Goal: Task Accomplishment & Management: Manage account settings

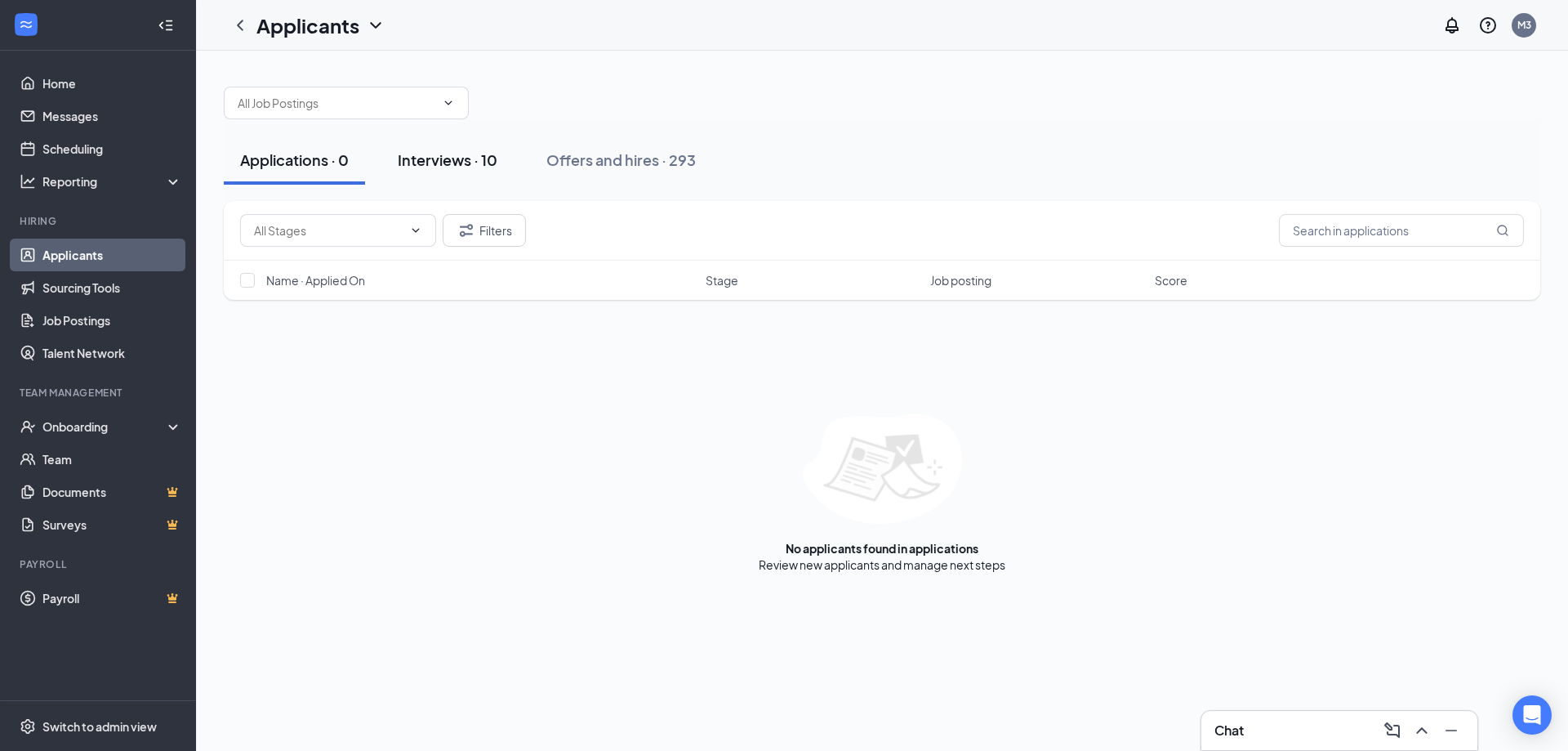
click at [422, 153] on div "Interviews · 10" at bounding box center [447, 160] width 100 height 21
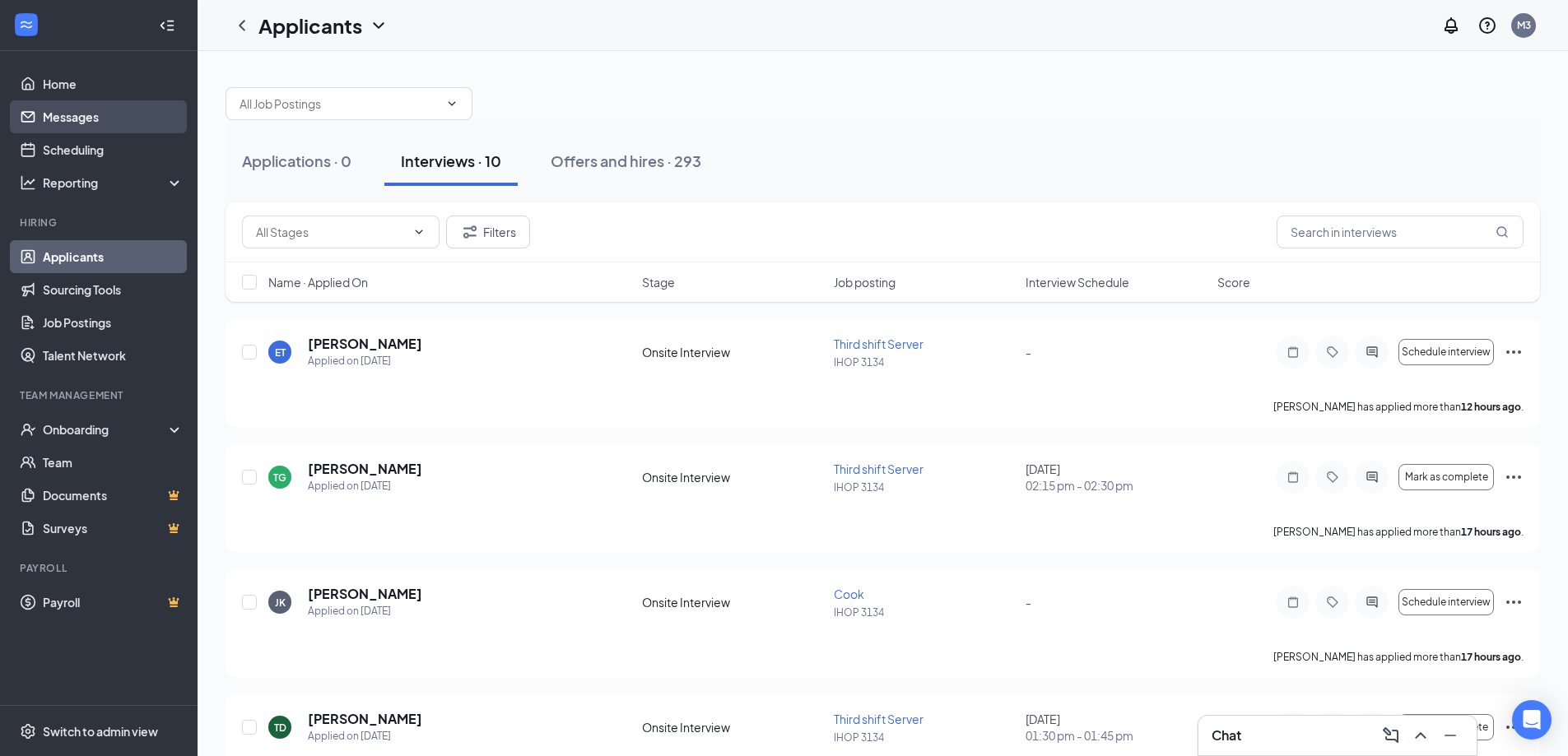
click at [88, 110] on link "Messages" at bounding box center [112, 117] width 141 height 33
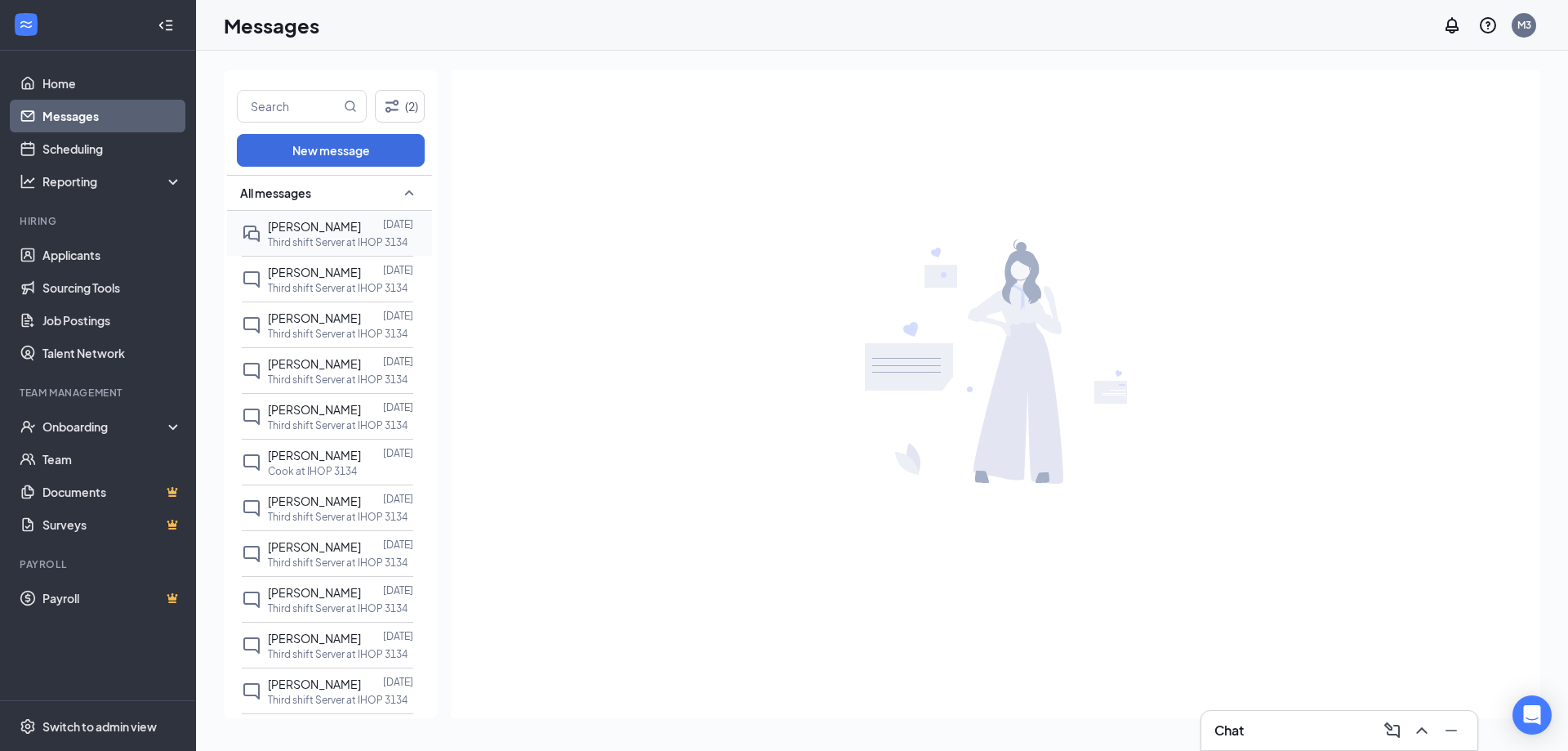
click at [362, 224] on div at bounding box center [372, 226] width 22 height 18
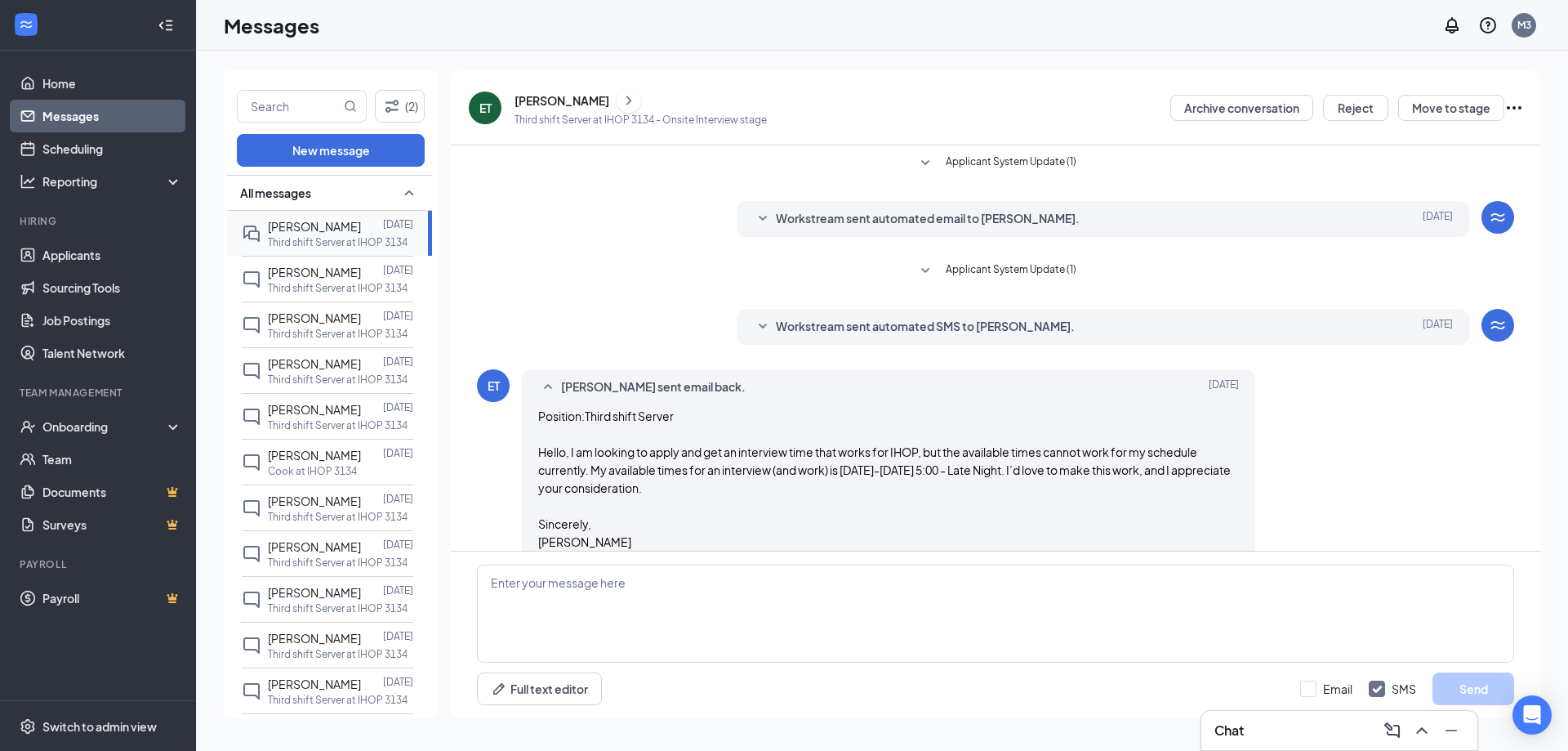
scroll to position [145, 0]
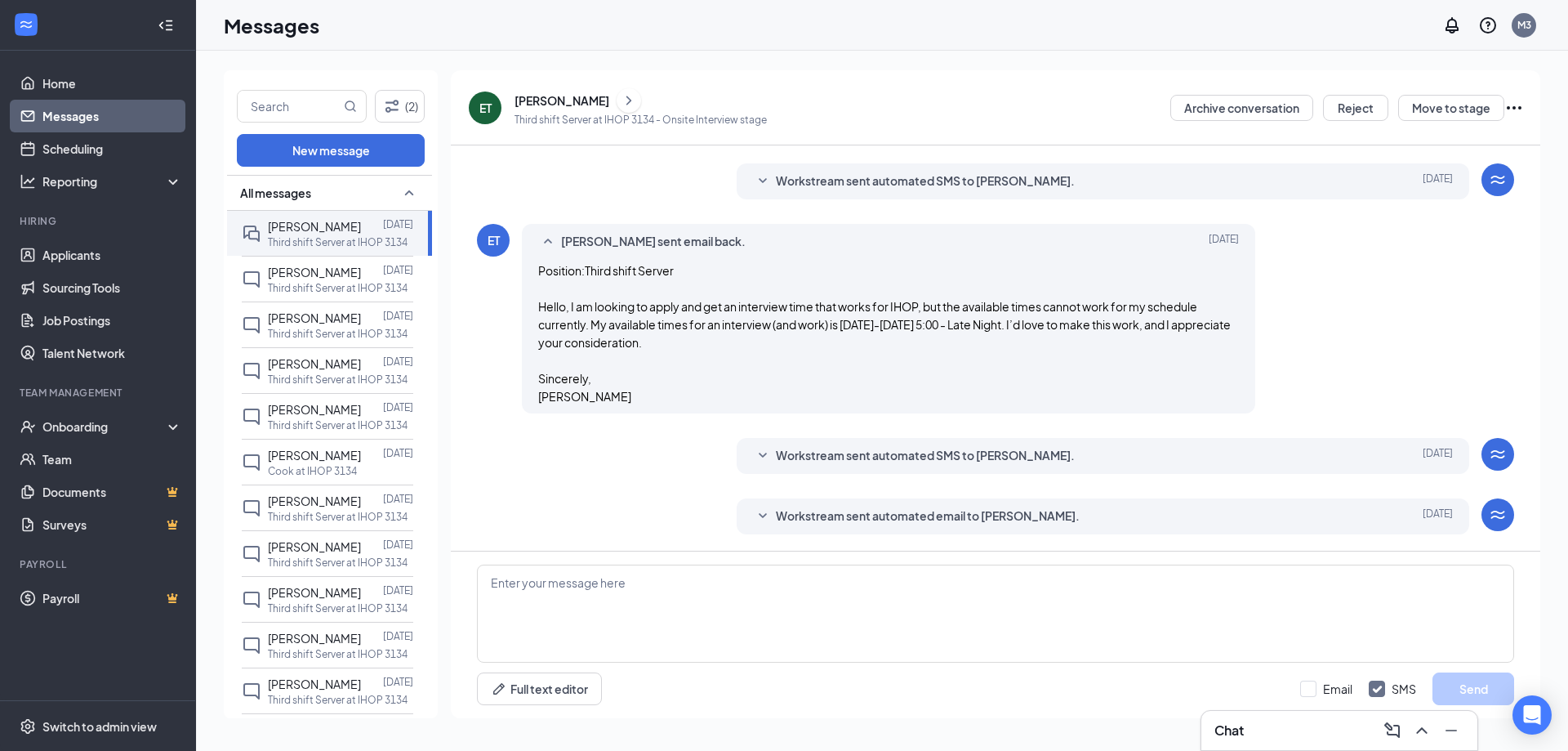
click at [756, 451] on icon "SmallChevronDown" at bounding box center [763, 455] width 20 height 20
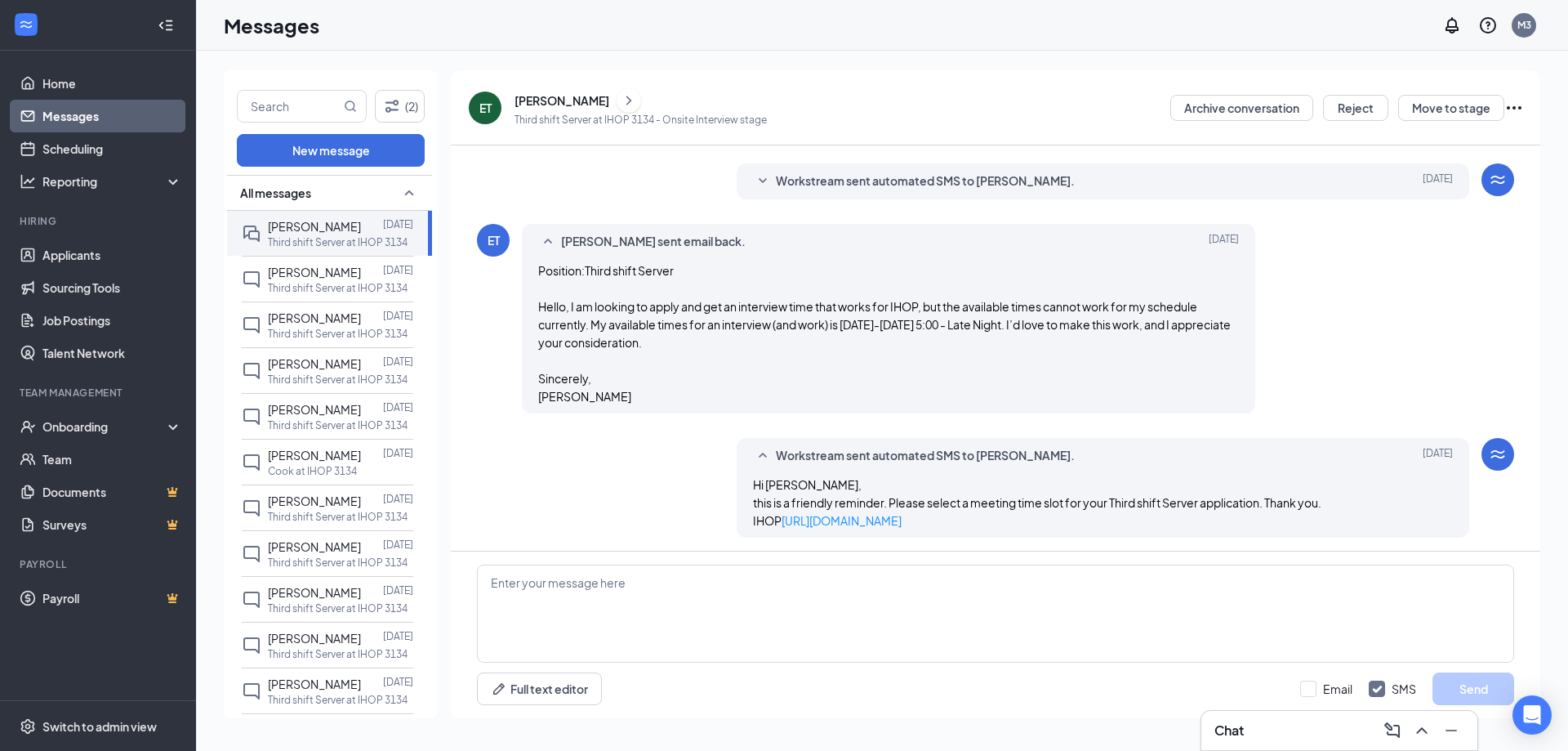
click at [756, 451] on icon "SmallChevronUp" at bounding box center [763, 455] width 20 height 20
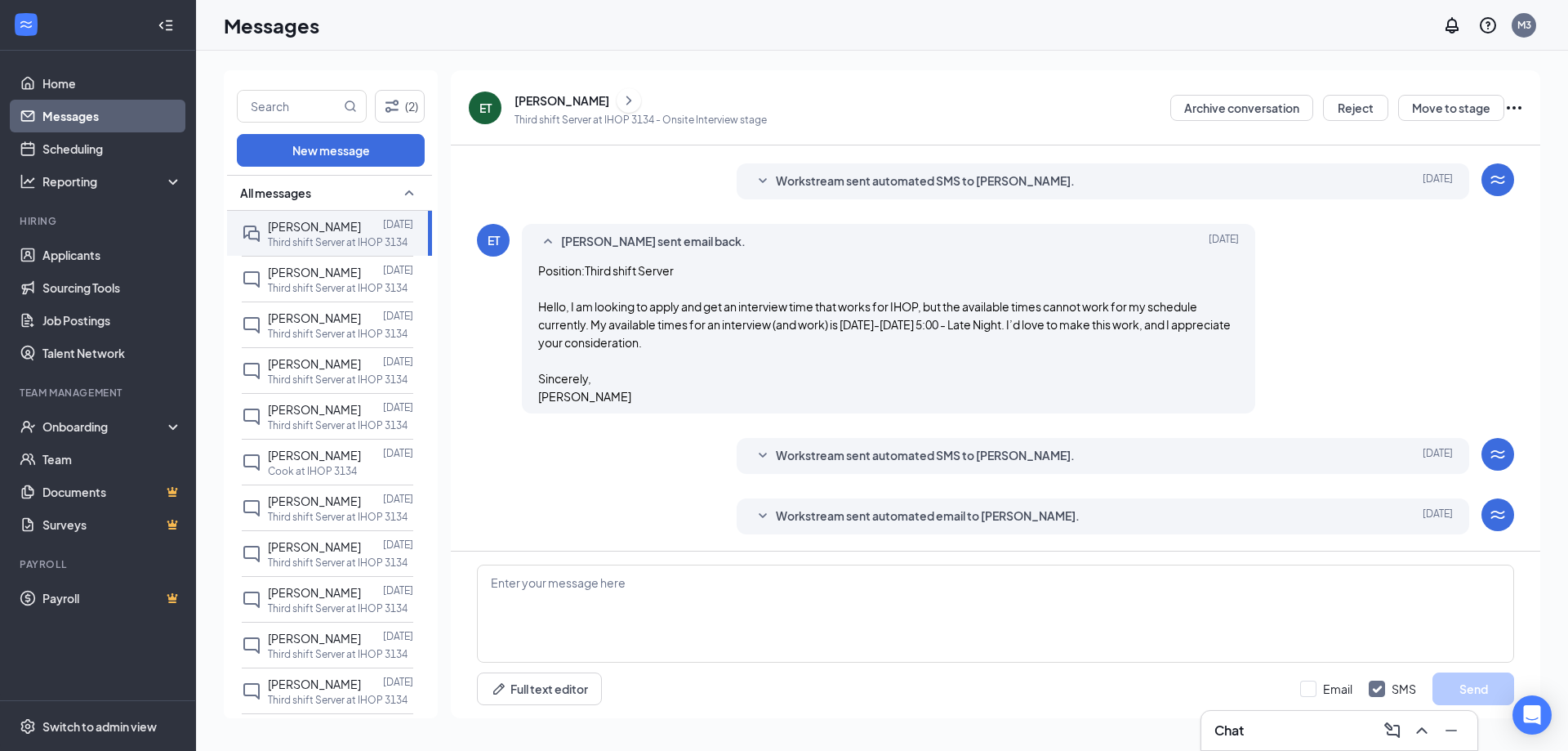
click at [761, 457] on icon "SmallChevronDown" at bounding box center [763, 455] width 9 height 5
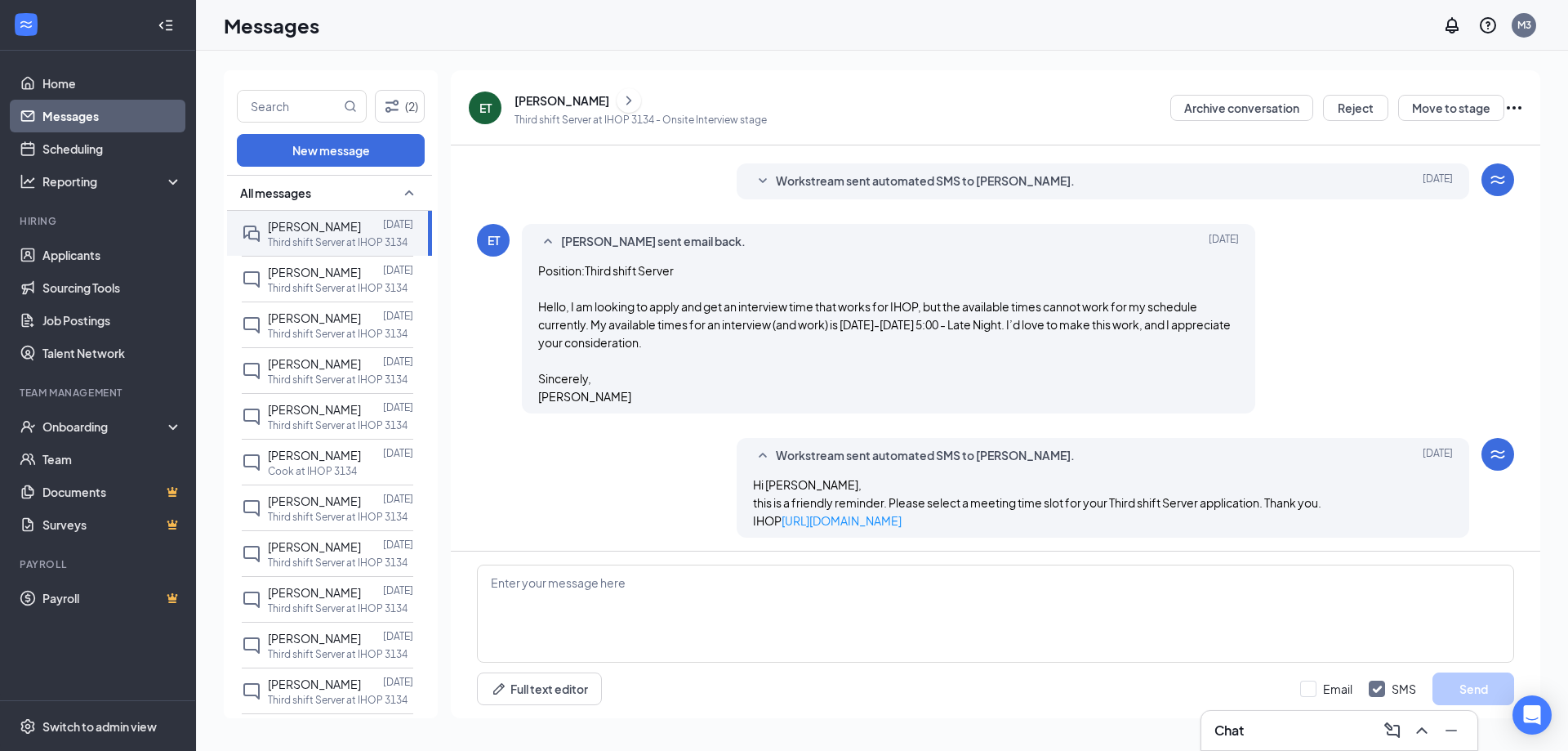
click at [761, 458] on icon "SmallChevronUp" at bounding box center [763, 455] width 20 height 20
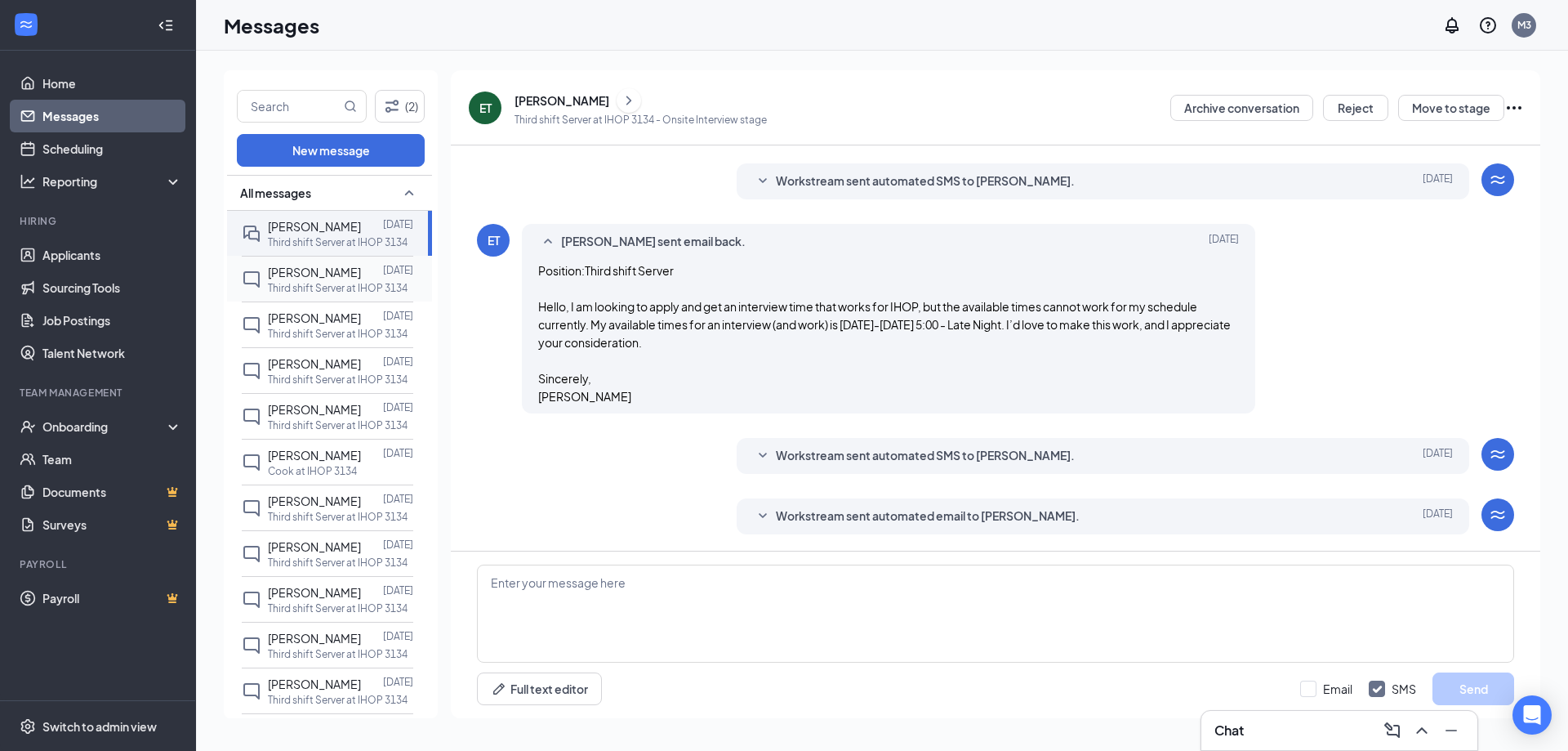
click at [311, 274] on span "[PERSON_NAME]" at bounding box center [314, 272] width 93 height 15
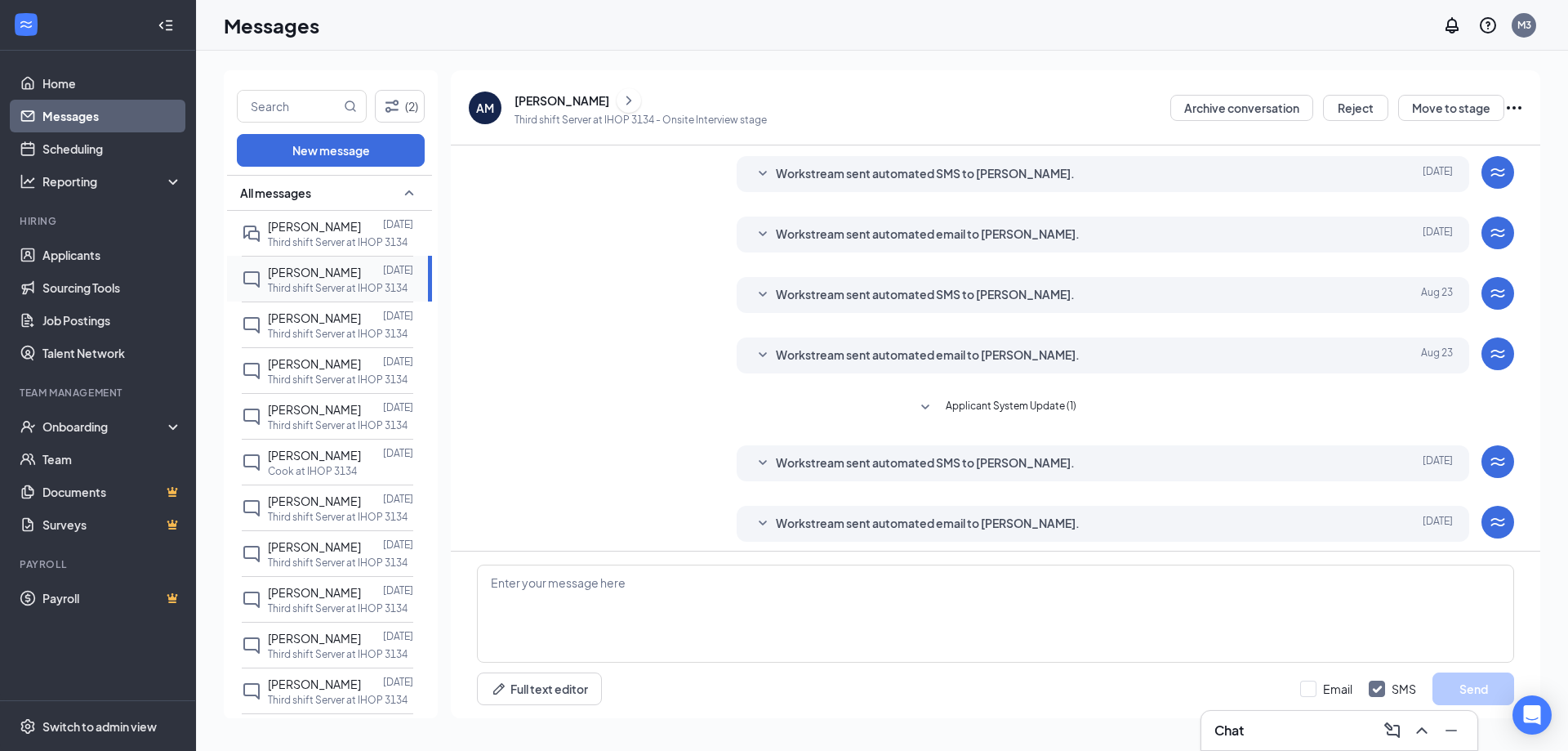
scroll to position [226, 0]
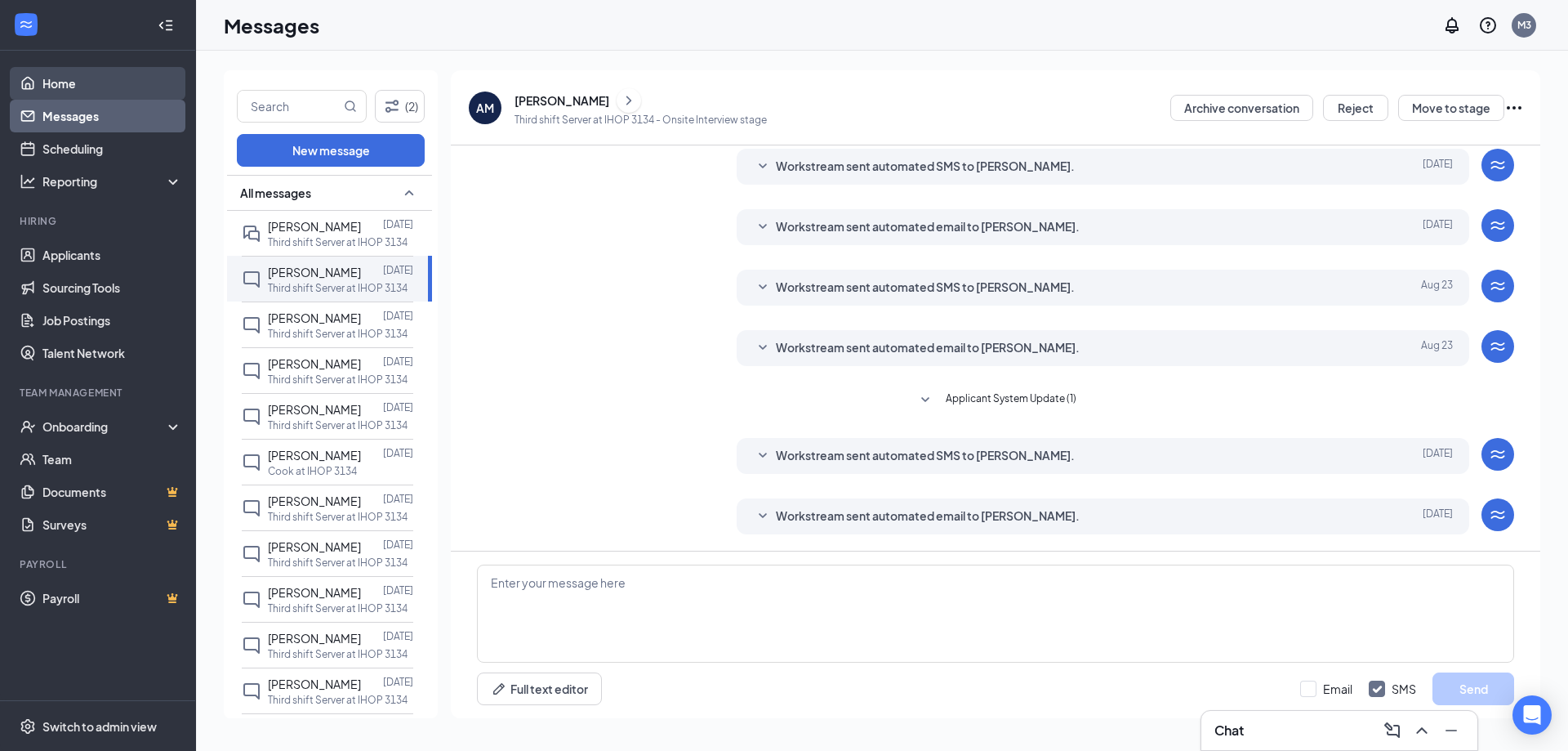
click at [58, 82] on link "Home" at bounding box center [112, 83] width 140 height 33
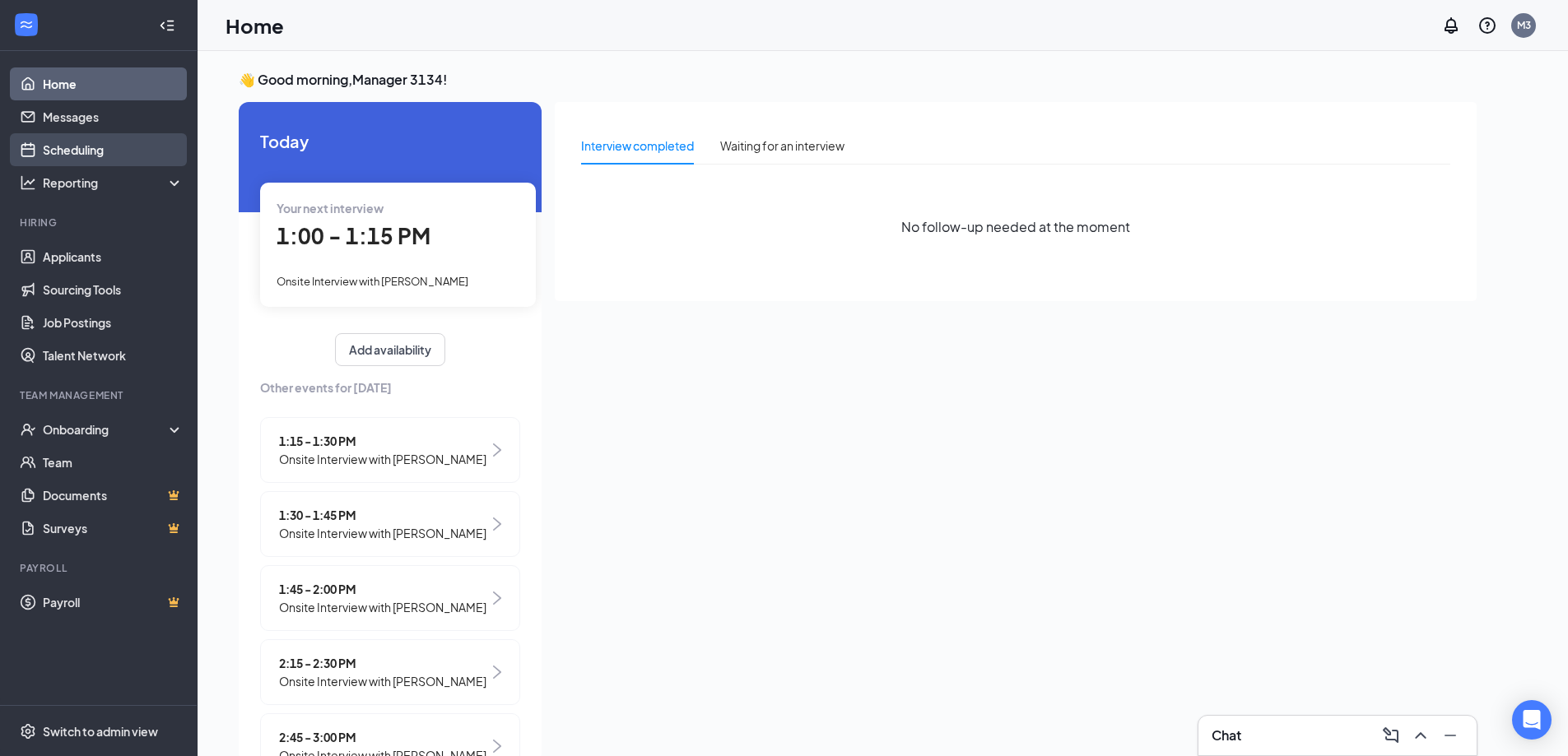
click at [74, 151] on link "Scheduling" at bounding box center [112, 150] width 141 height 33
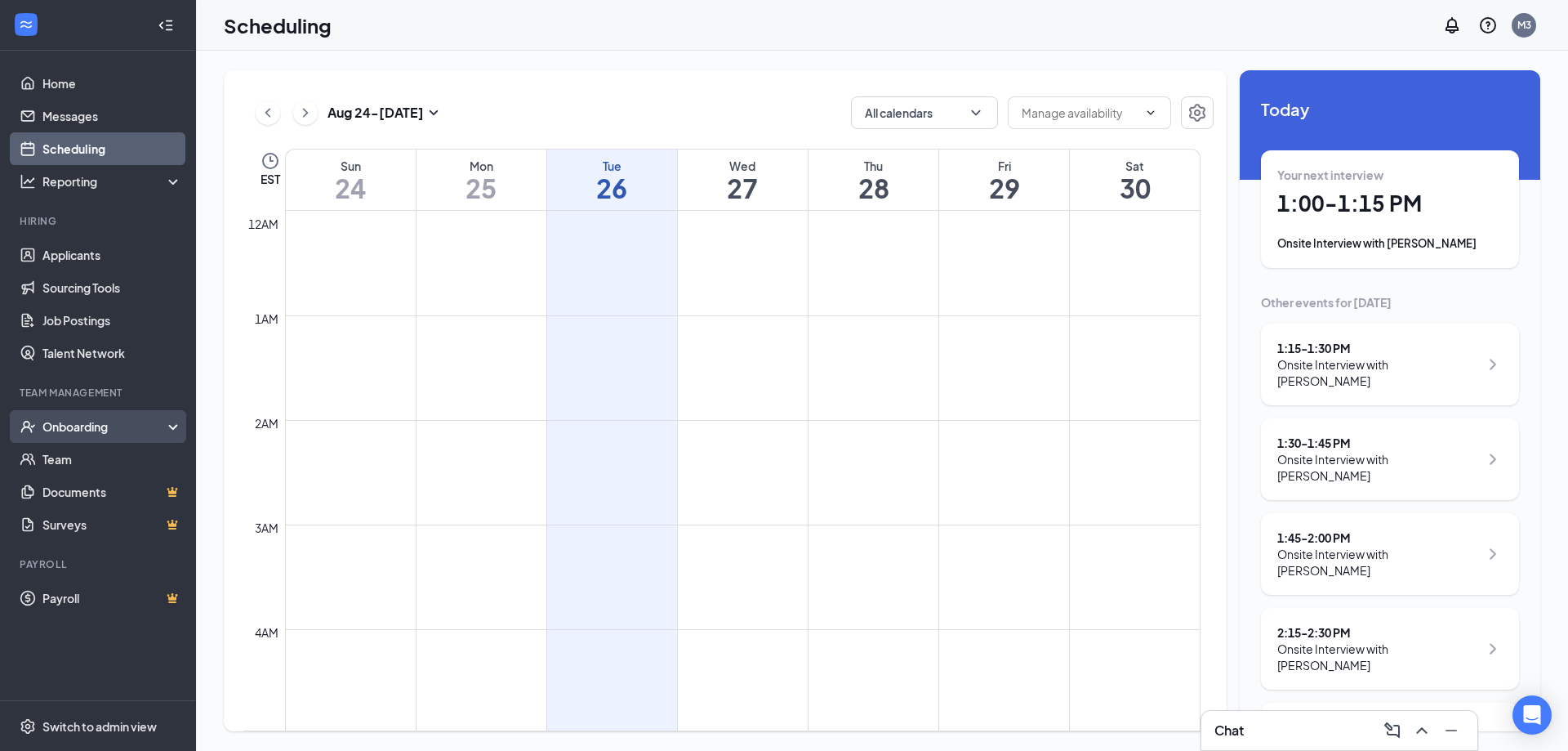
click at [71, 428] on div "Onboarding" at bounding box center [105, 426] width 125 height 16
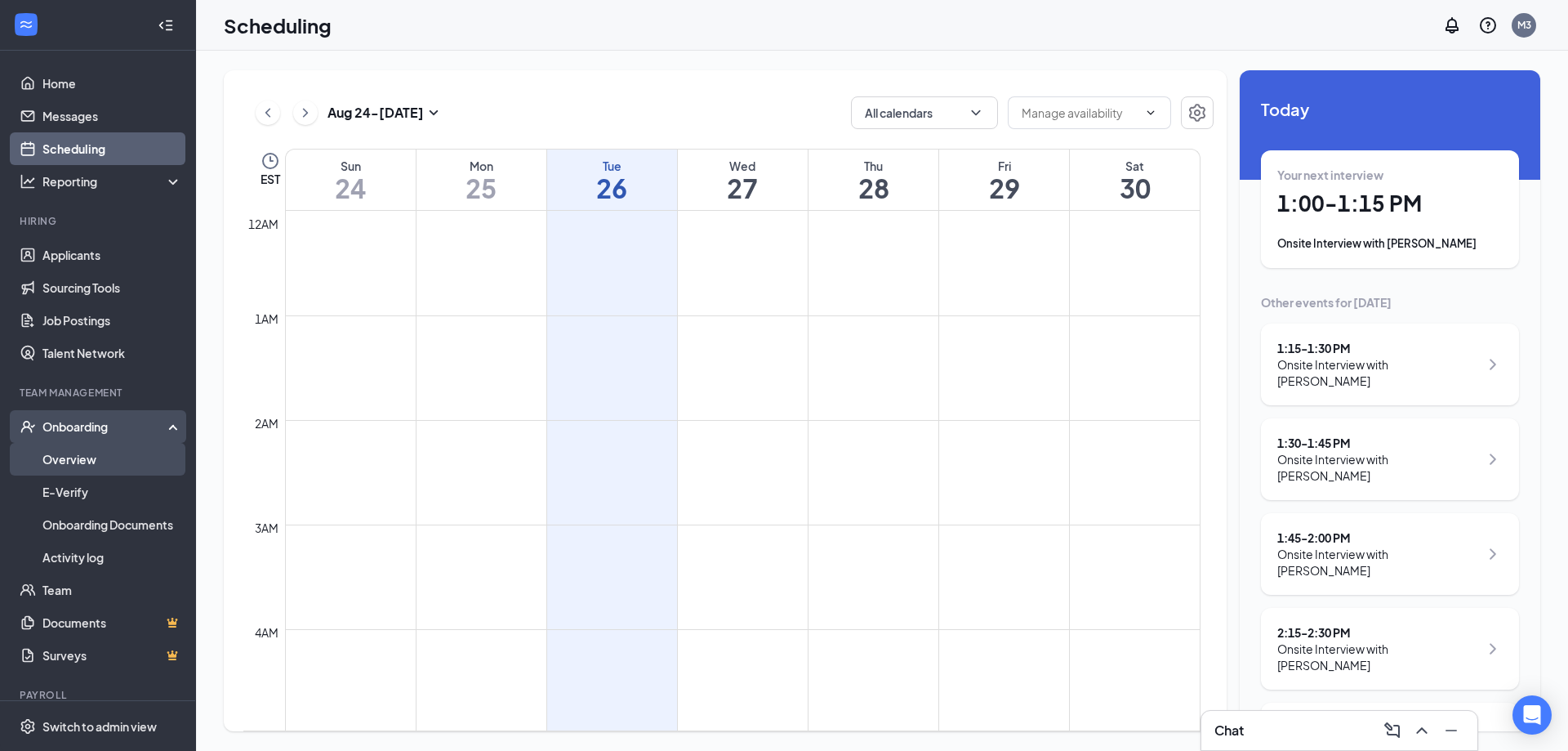
click at [73, 455] on link "Overview" at bounding box center [112, 460] width 140 height 33
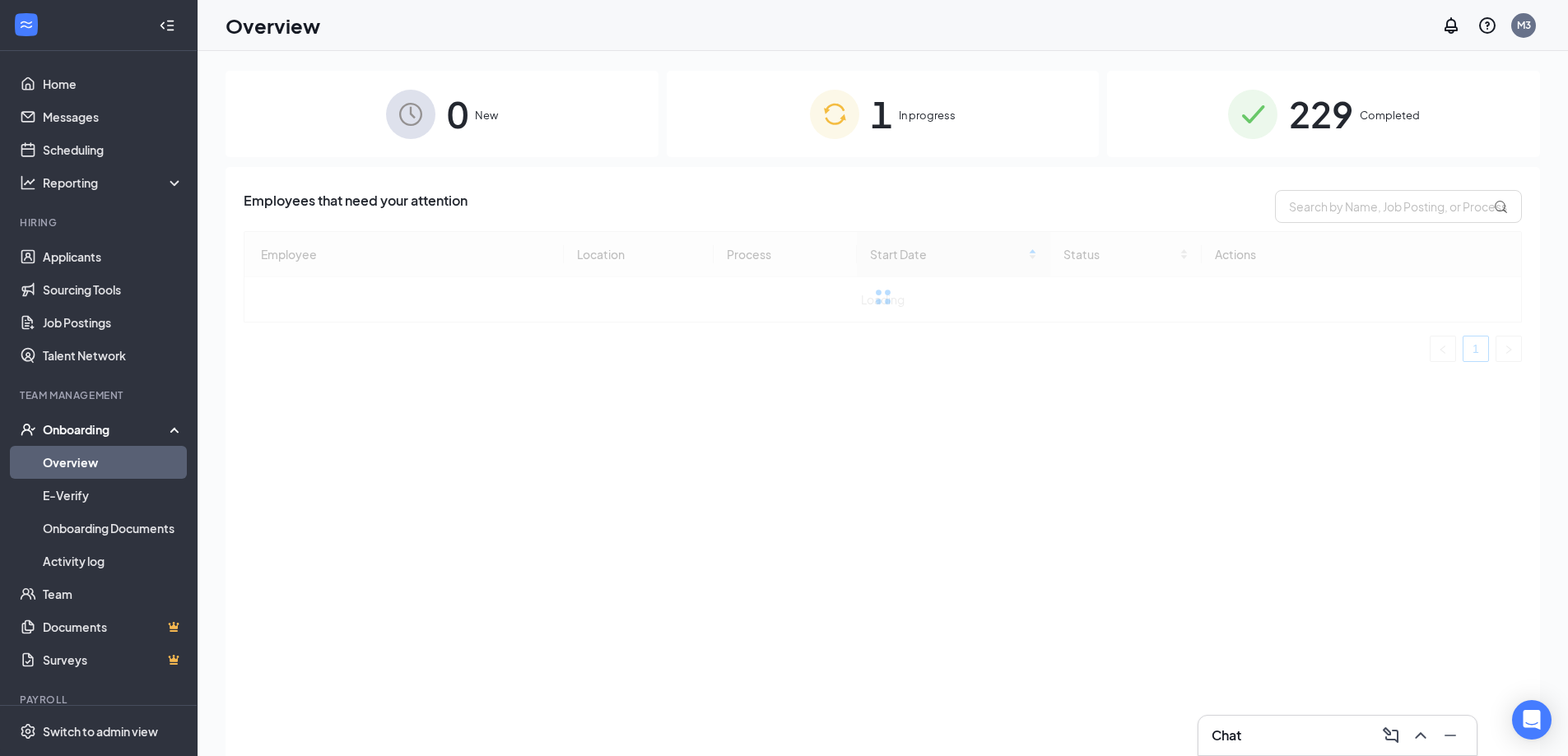
click at [761, 130] on div "1 In progress" at bounding box center [883, 114] width 433 height 86
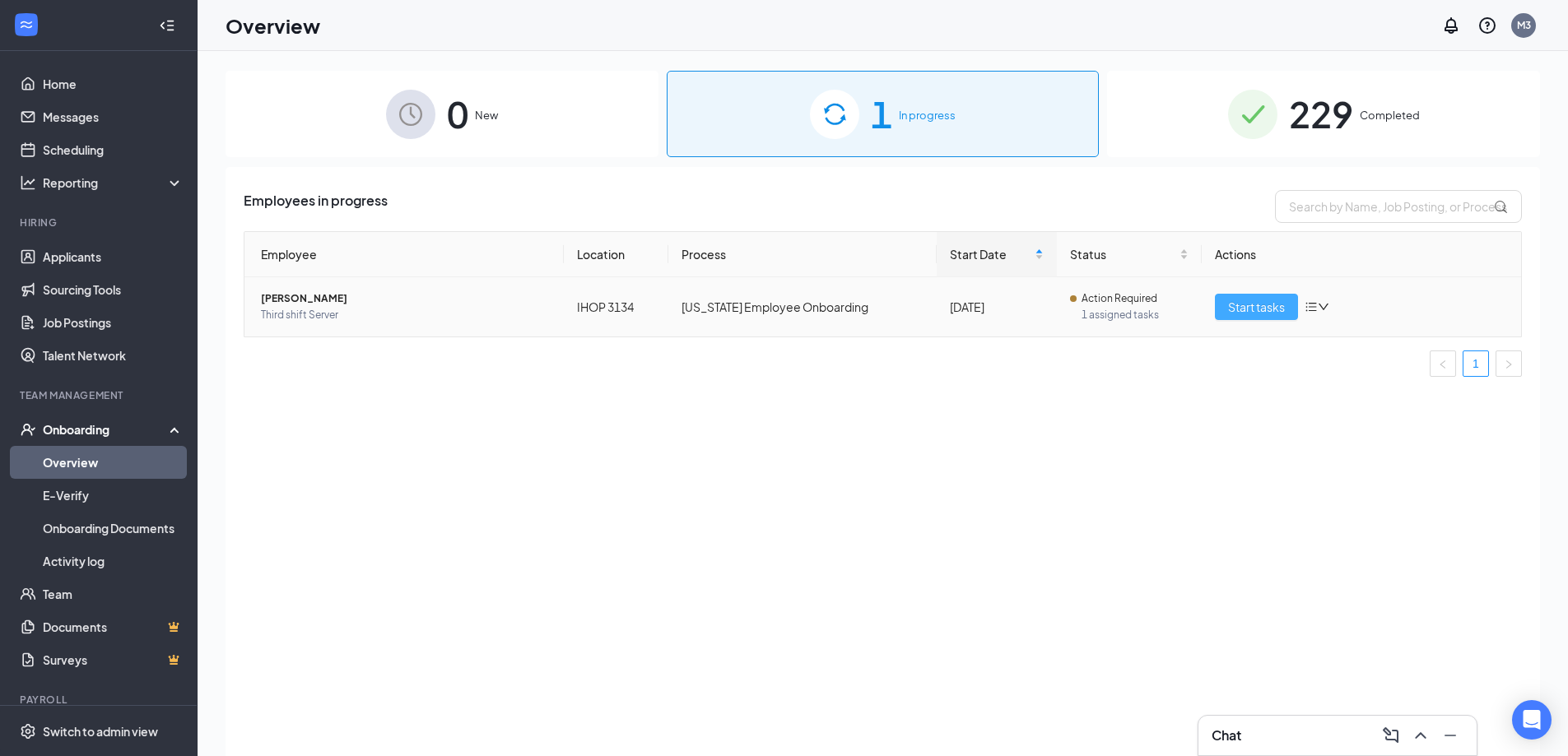
click at [1238, 304] on span "Start tasks" at bounding box center [1256, 306] width 57 height 18
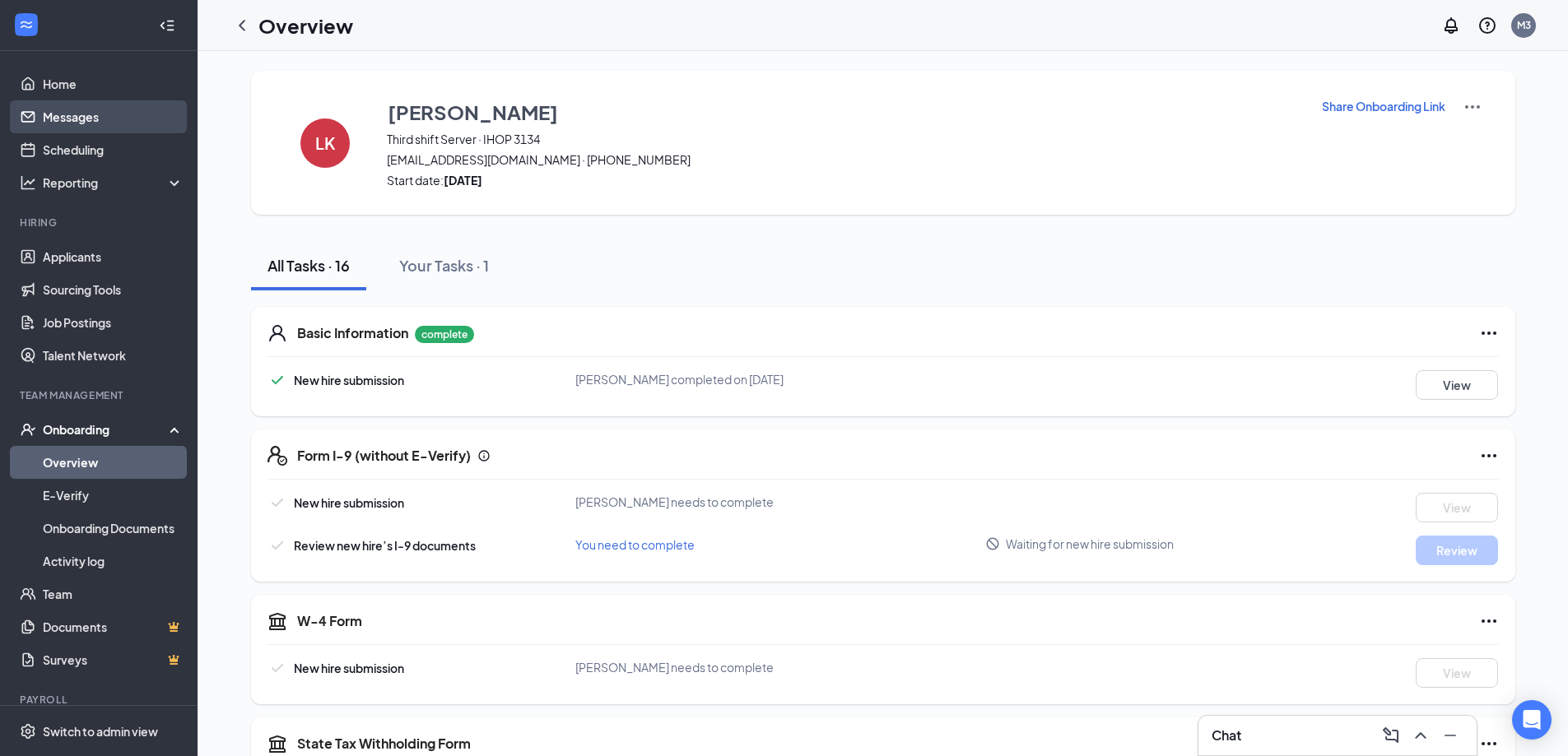
click at [51, 112] on link "Messages" at bounding box center [112, 117] width 141 height 33
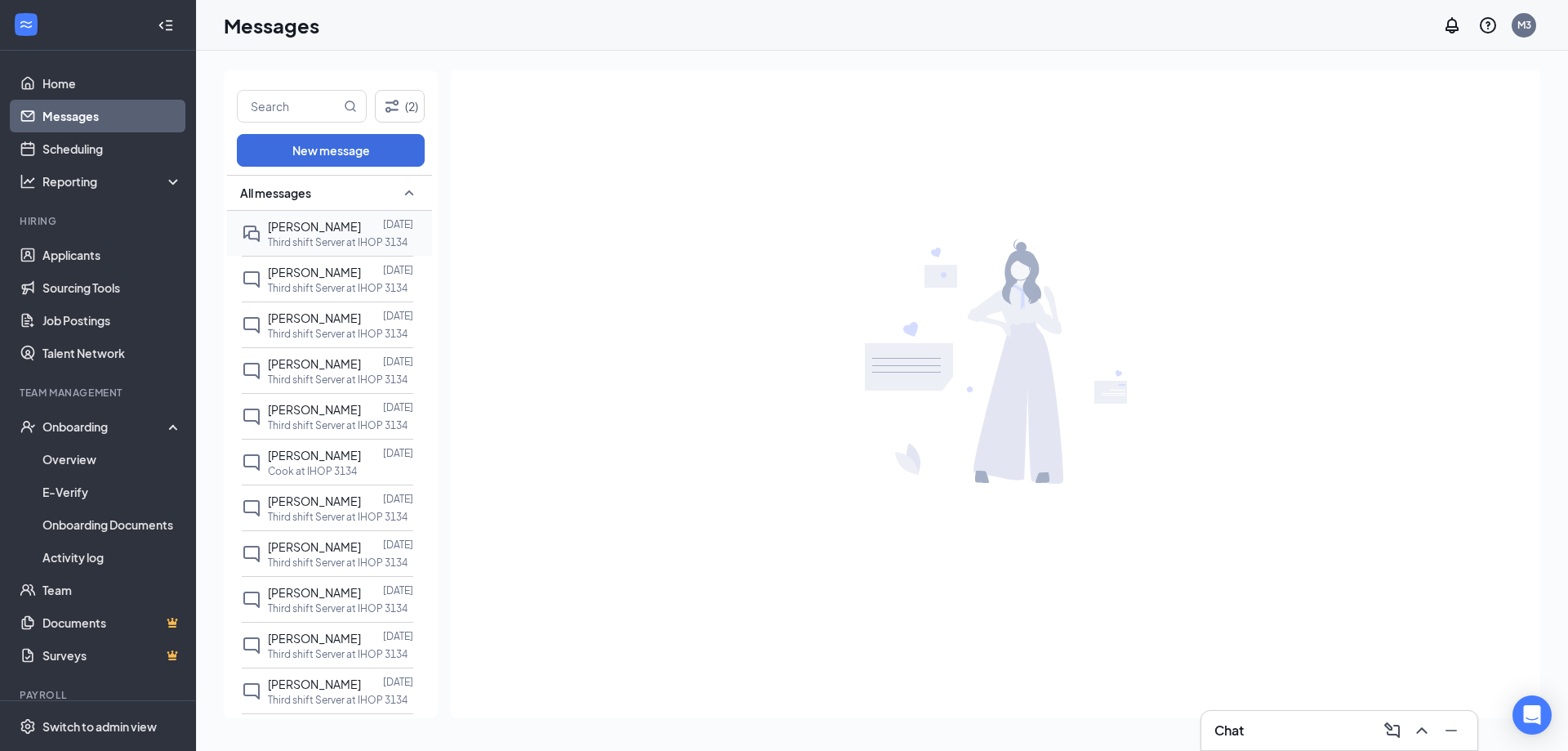
click at [338, 240] on p "Third shift Server at IHOP 3134" at bounding box center [337, 242] width 140 height 14
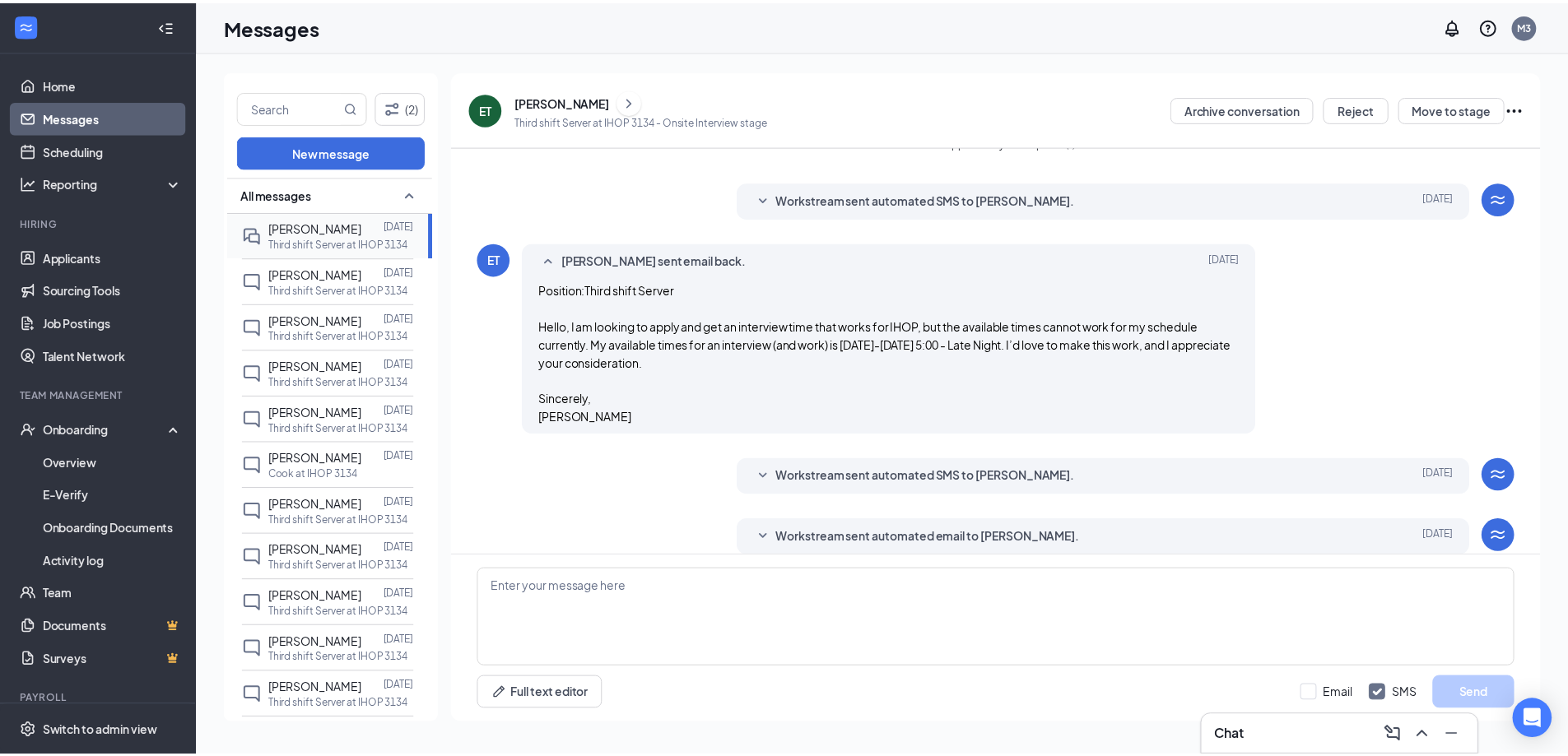
scroll to position [146, 0]
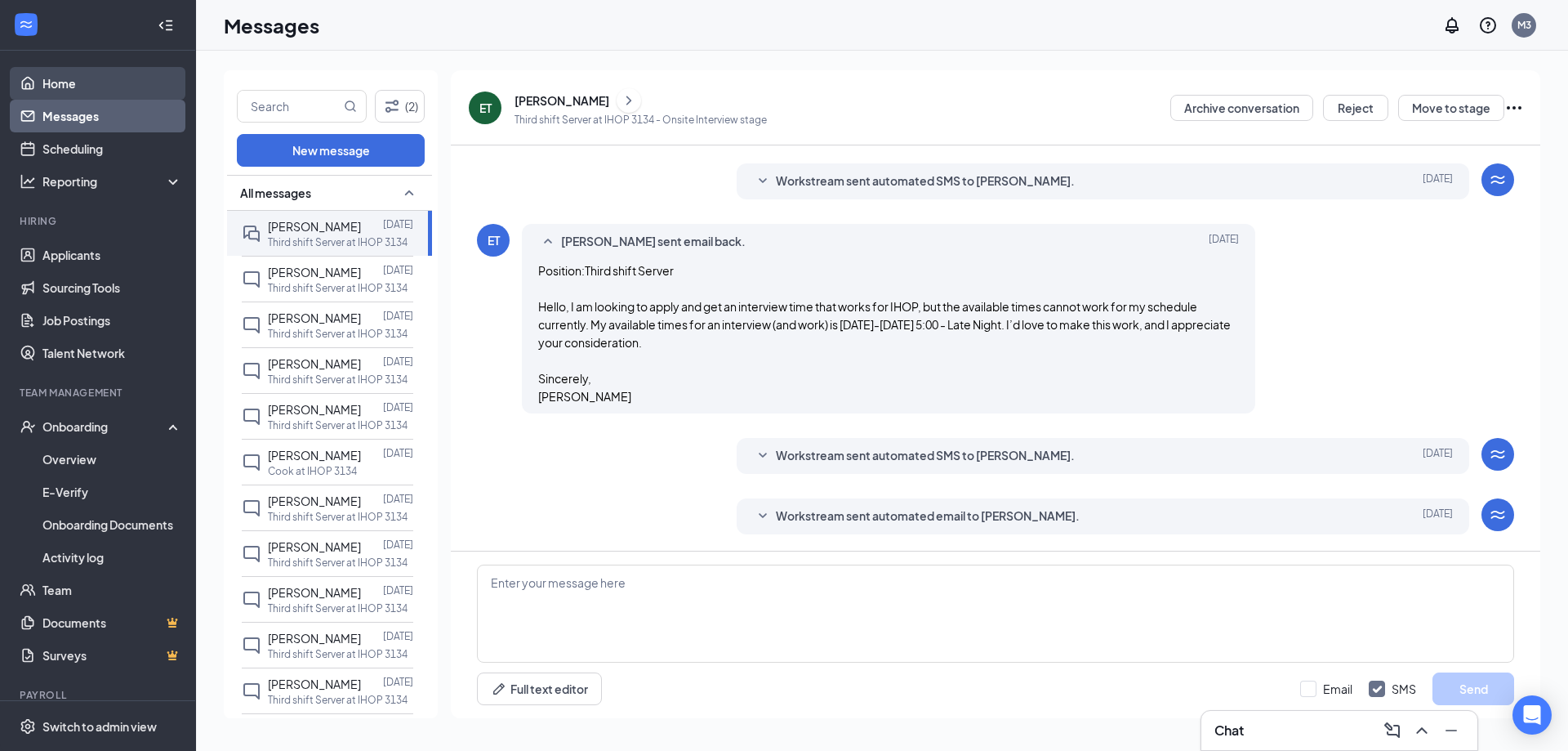
click at [52, 79] on link "Home" at bounding box center [112, 83] width 140 height 33
